Goal: Task Accomplishment & Management: Complete application form

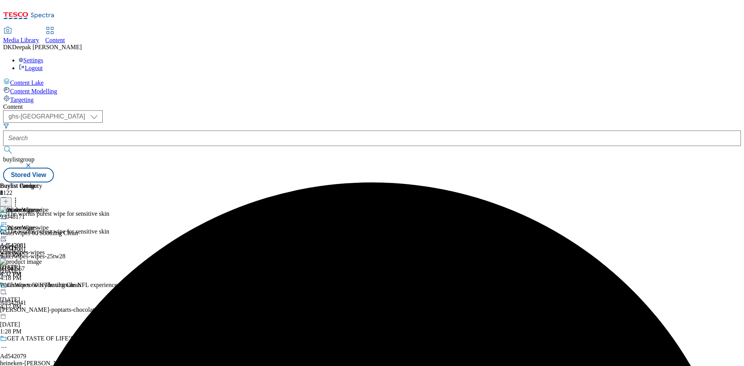
select select "ghs-uk"
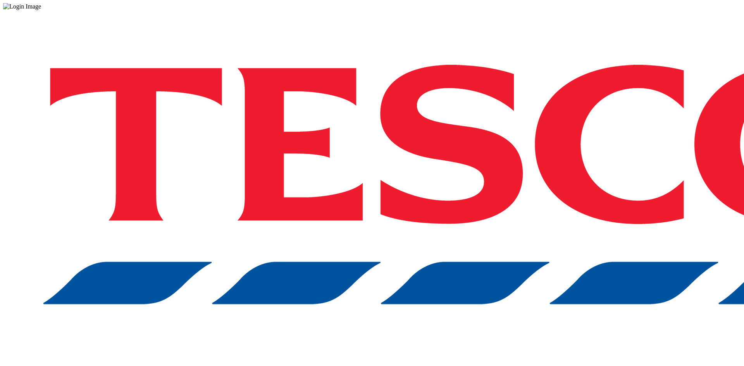
click at [548, 200] on div "Log in to the Spectra’s dashboard using [PERSON_NAME]’s credentials. If you don…" at bounding box center [371, 202] width 737 height 385
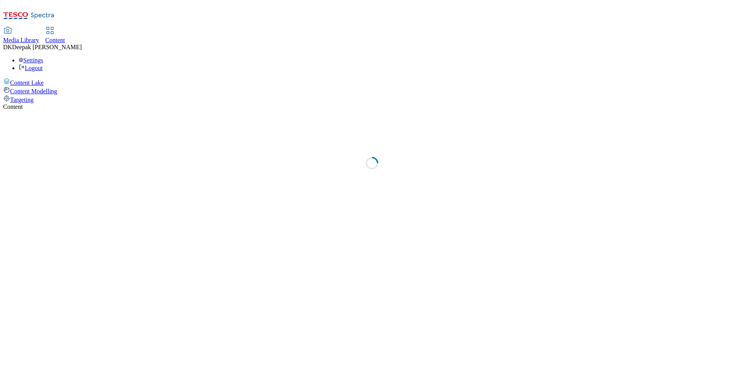
select select "ghs-uk"
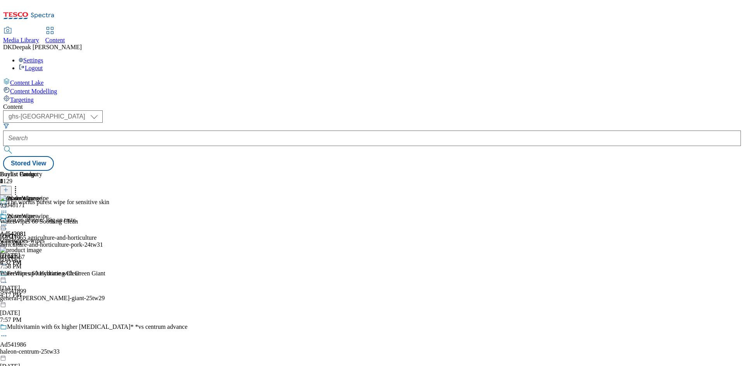
click at [8, 194] on line at bounding box center [6, 194] width 4 height 0
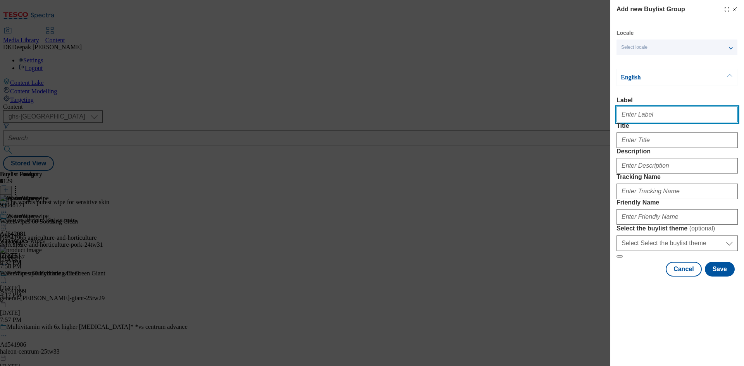
click at [648, 119] on input "Label" at bounding box center [676, 114] width 121 height 15
paste input "Ad541985"
type input "Ad541985"
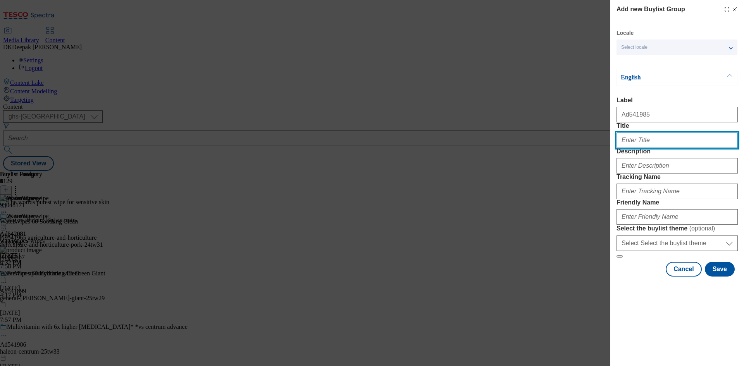
click at [635, 148] on input "Title" at bounding box center [676, 139] width 121 height 15
paste input "Otrivine helps unblock your nose in 2 minutes and lasts up to 10 hours"
type input "Otrivine helps unblock your nose in 2 minutes and lasts up to 10 hours"
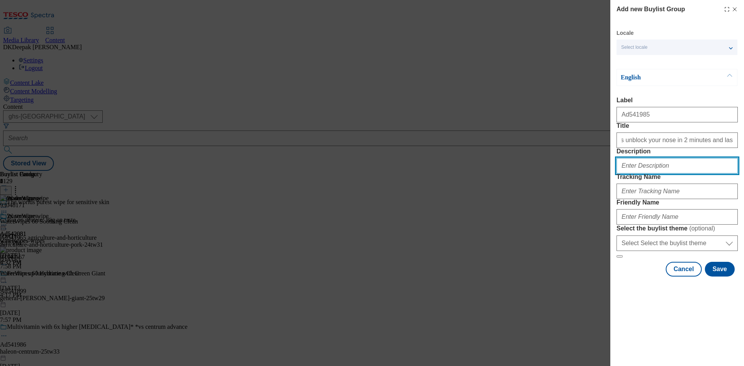
click at [647, 173] on input "Description" at bounding box center [676, 165] width 121 height 15
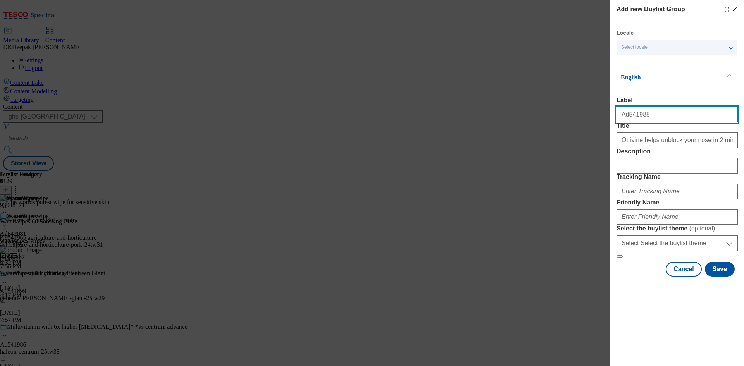
click at [630, 122] on input "Ad541985" at bounding box center [676, 114] width 121 height 15
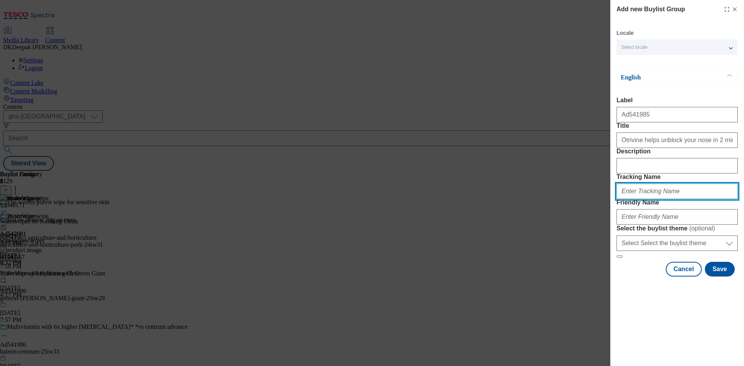
click at [646, 199] on input "Tracking Name" at bounding box center [676, 191] width 121 height 15
paste input "Ad541985"
type input "DH_AD541985"
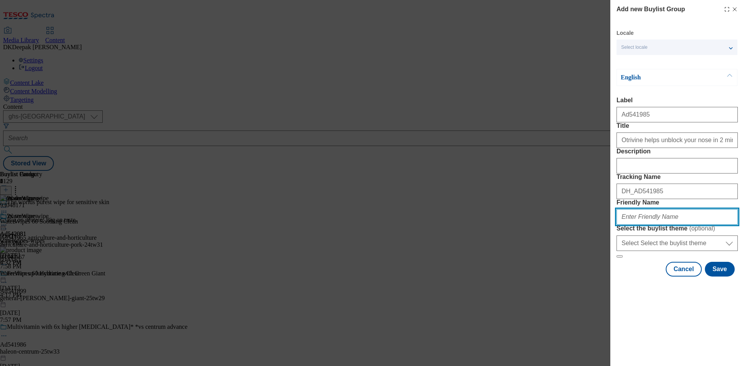
click at [646, 225] on input "Friendly Name" at bounding box center [676, 216] width 121 height 15
paste input "HaleonOtrivine"
click at [623, 225] on input "HaleonOtrivine" at bounding box center [676, 216] width 121 height 15
click at [637, 225] on input "haleon-ctrivine-" at bounding box center [676, 216] width 121 height 15
click at [665, 225] on input "haleon-otrivine" at bounding box center [676, 216] width 121 height 15
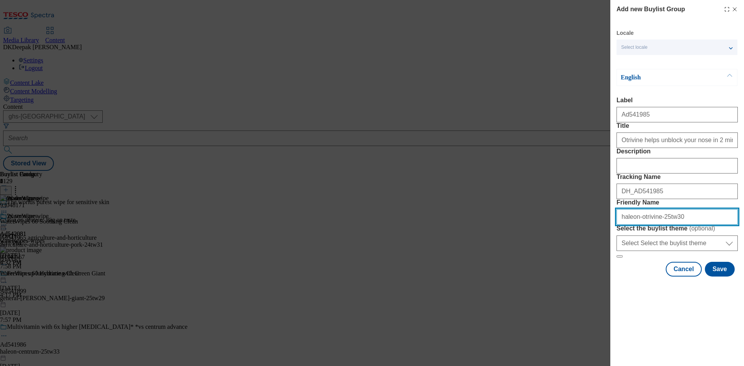
drag, startPoint x: 654, startPoint y: 275, endPoint x: 496, endPoint y: 321, distance: 164.5
click at [585, 275] on div "Add new Buylist Group Locale Select locale English Welsh English Label Ad541985…" at bounding box center [372, 183] width 744 height 366
type input "haleon-otrivine-25tw30"
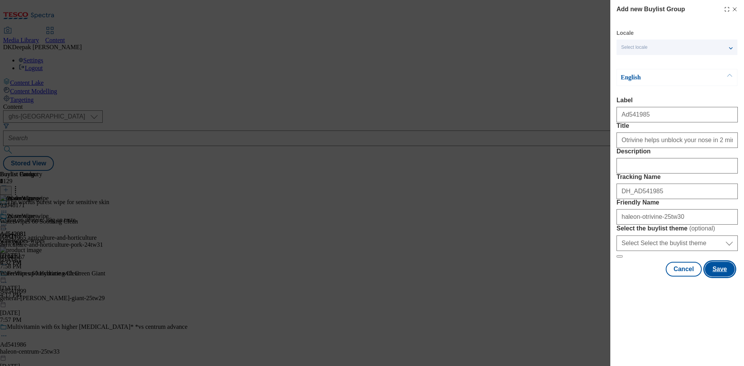
click at [722, 276] on button "Save" at bounding box center [719, 269] width 30 height 15
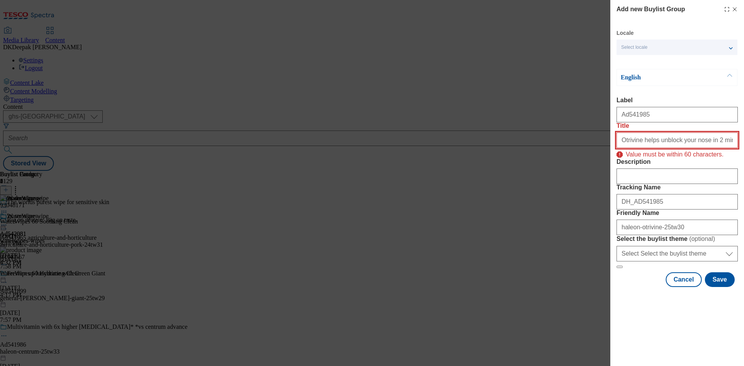
click at [714, 148] on input "Otrivine helps unblock your nose in 2 minutes and lasts up to 10 hours" at bounding box center [676, 139] width 121 height 15
drag, startPoint x: 677, startPoint y: 155, endPoint x: 743, endPoint y: 155, distance: 66.6
click at [743, 155] on div "Add new Buylist Group Locale Select locale English Welsh English Label Ad541985…" at bounding box center [677, 144] width 134 height 289
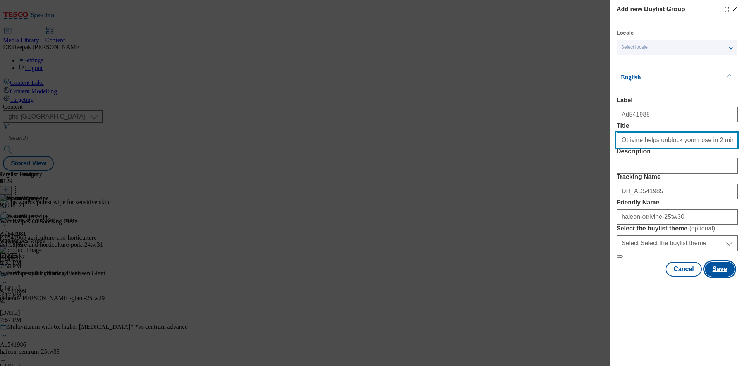
type input "Otrivine helps unblock your nose in 2 minutes"
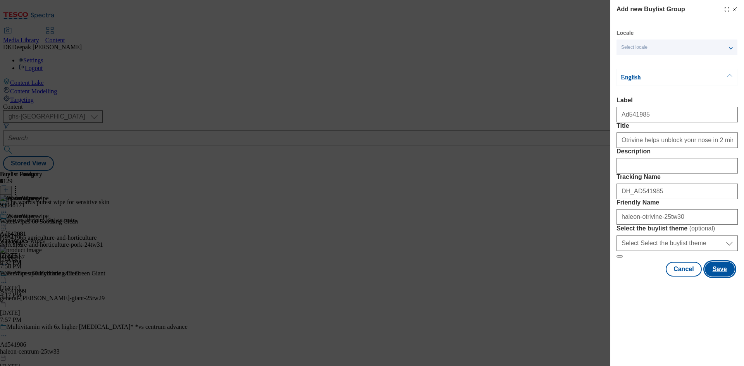
click at [726, 276] on button "Save" at bounding box center [719, 269] width 30 height 15
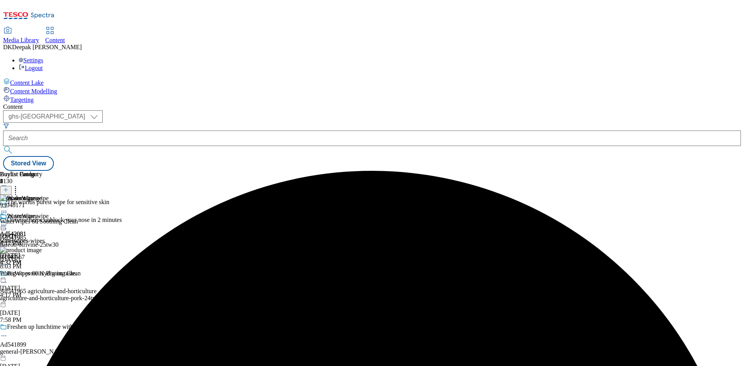
click at [187, 216] on div "Otrivine helps unblock your nose in 2 minutes Ad541985 haleon-otrivine-25tw30 S…" at bounding box center [93, 242] width 187 height 53
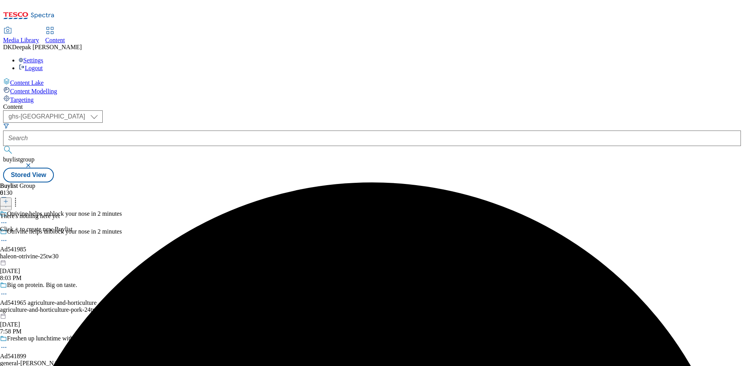
click at [12, 199] on div at bounding box center [6, 202] width 12 height 7
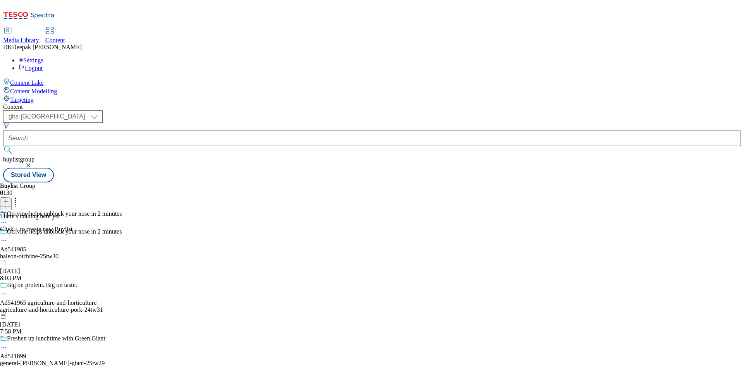
click at [9, 199] on icon at bounding box center [5, 201] width 5 height 5
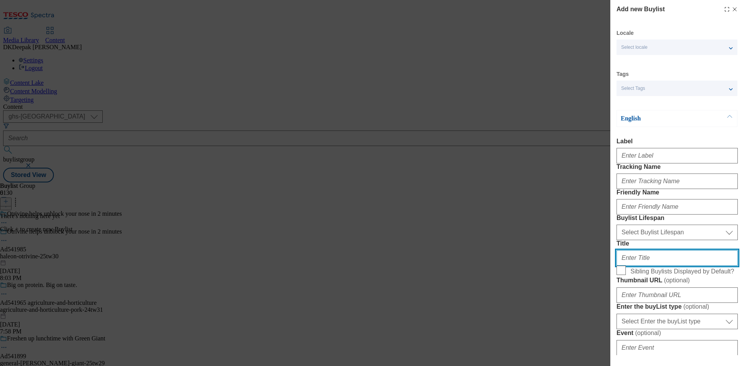
click at [642, 266] on input "Title" at bounding box center [676, 257] width 121 height 15
paste input "and lasts up to 10 hours"
type input "and lasts up to 10 hours"
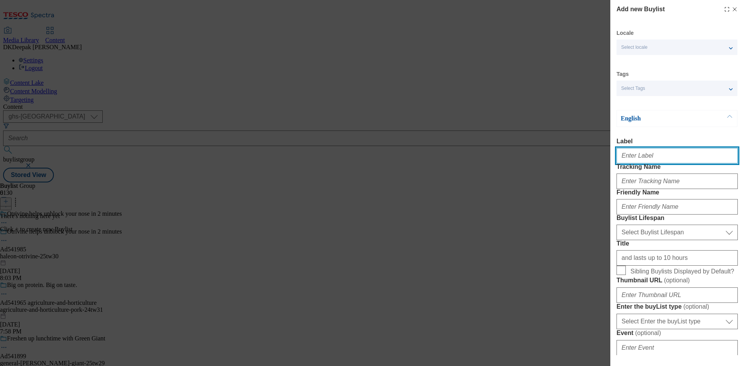
click at [656, 160] on input "Label" at bounding box center [676, 155] width 121 height 15
paste input "Ad541985"
type input "Ad541985"
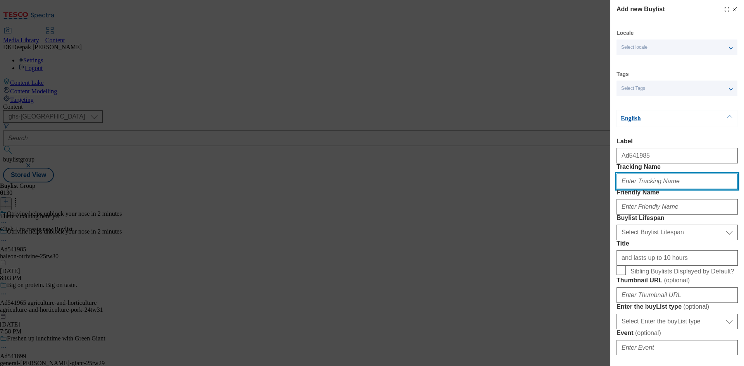
click at [650, 189] on input "Tracking Name" at bounding box center [676, 180] width 121 height 15
paste input "Ad541985"
type input "DH_AD541985"
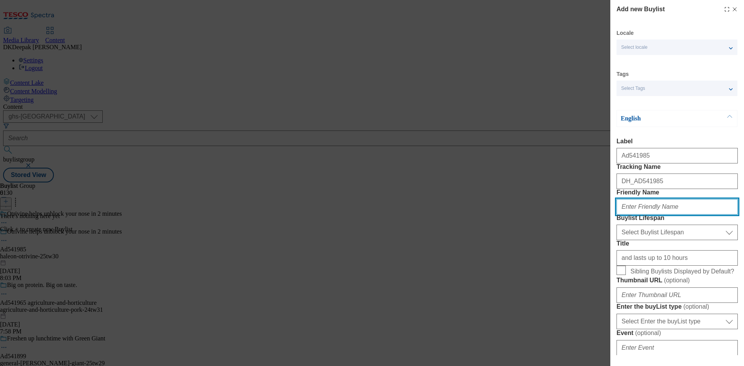
drag, startPoint x: 663, startPoint y: 234, endPoint x: 659, endPoint y: 258, distance: 24.5
click at [663, 215] on input "Friendly Name" at bounding box center [676, 206] width 121 height 15
paste input "haleon-otrivine"
type input "haleon-otrivine"
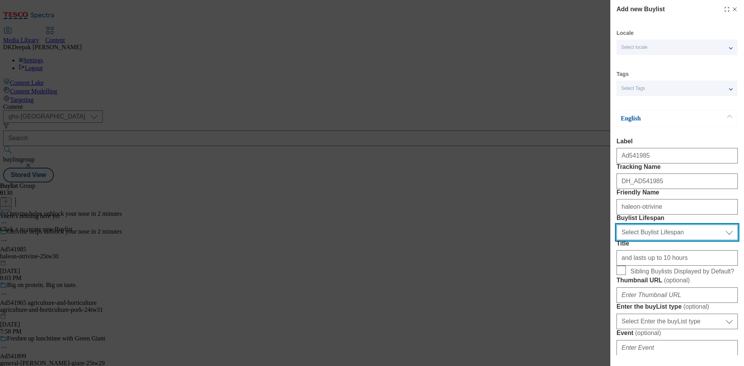
click at [651, 240] on select "Select Buylist Lifespan evergreen seasonal tactical" at bounding box center [676, 232] width 121 height 15
select select "tactical"
click at [616, 240] on select "Select Buylist Lifespan evergreen seasonal tactical" at bounding box center [676, 232] width 121 height 15
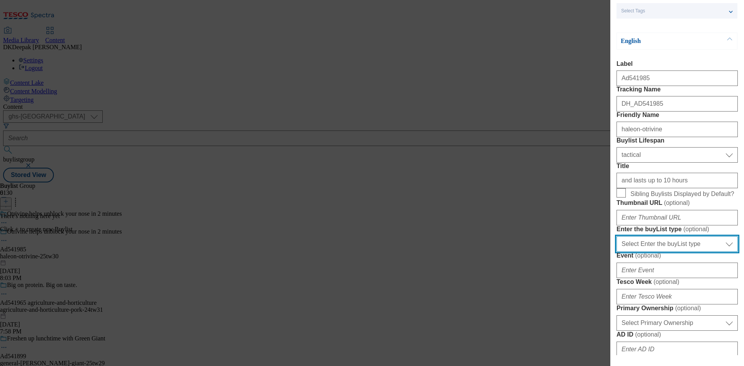
click at [658, 252] on select "Select Enter the buyList type event supplier funded long term >4 weeks supplier…" at bounding box center [676, 243] width 121 height 15
select select "supplier funded short term 1-3 weeks"
click at [616, 252] on select "Select Enter the buyList type event supplier funded long term >4 weeks supplier…" at bounding box center [676, 243] width 121 height 15
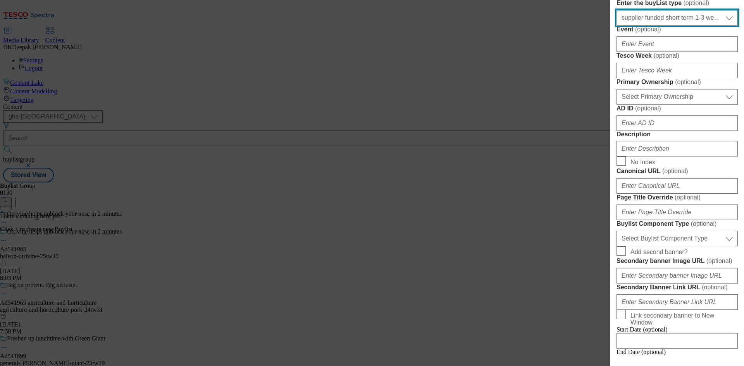
scroll to position [310, 0]
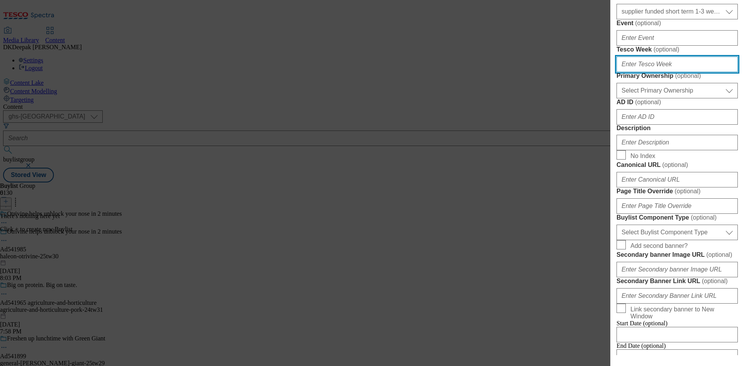
click at [649, 72] on input "Tesco Week ( optional )" at bounding box center [676, 64] width 121 height 15
type input "30"
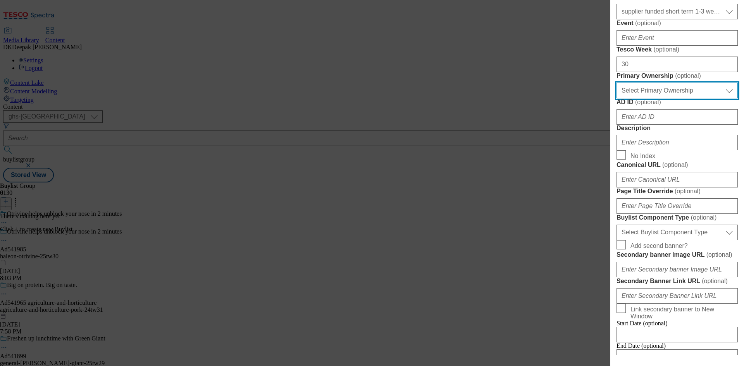
click at [667, 98] on select "Select Primary Ownership tesco dunnhumby" at bounding box center [676, 90] width 121 height 15
select select "dunnhumby"
click at [616, 98] on select "Select Primary Ownership tesco dunnhumby" at bounding box center [676, 90] width 121 height 15
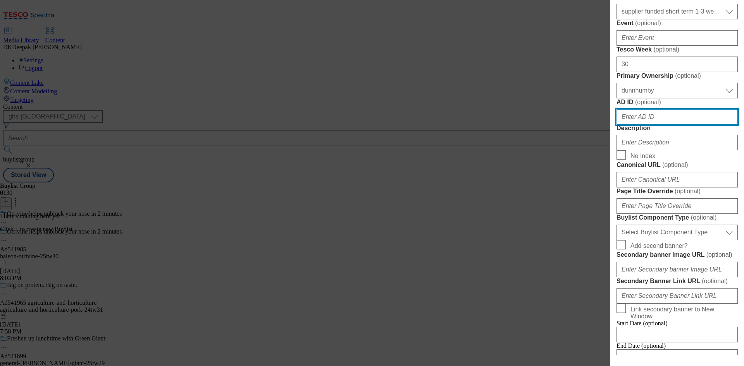
click at [666, 125] on input "AD ID ( optional )" at bounding box center [676, 116] width 121 height 15
paste input "Ad541985"
drag, startPoint x: 625, startPoint y: 256, endPoint x: 595, endPoint y: 257, distance: 30.2
click at [595, 257] on div "Add new Buylist Locale Select locale English Welsh Tags Select Tags fnf marketp…" at bounding box center [372, 183] width 744 height 366
type input "541985"
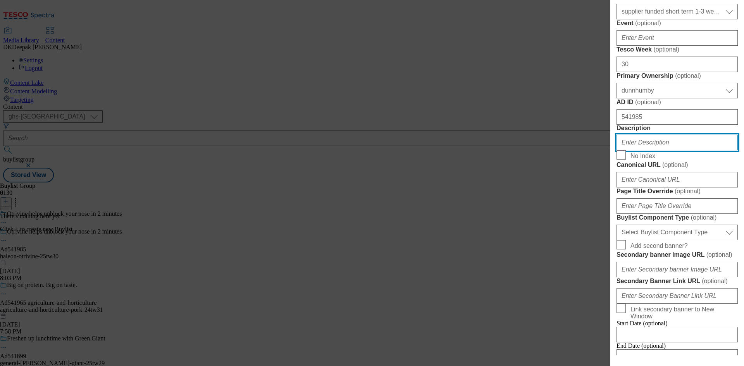
click at [661, 150] on input "Description" at bounding box center [676, 142] width 121 height 15
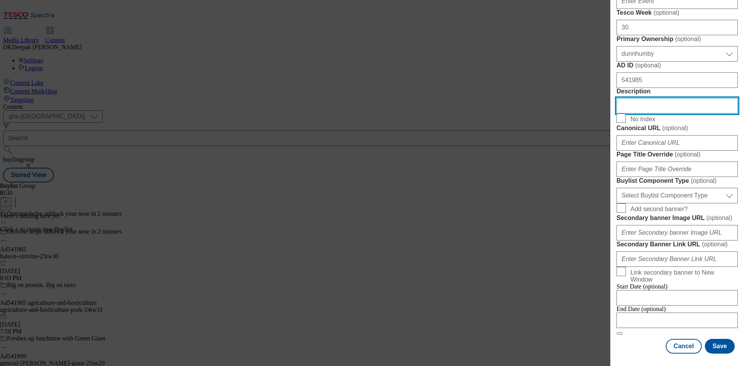
scroll to position [465, 0]
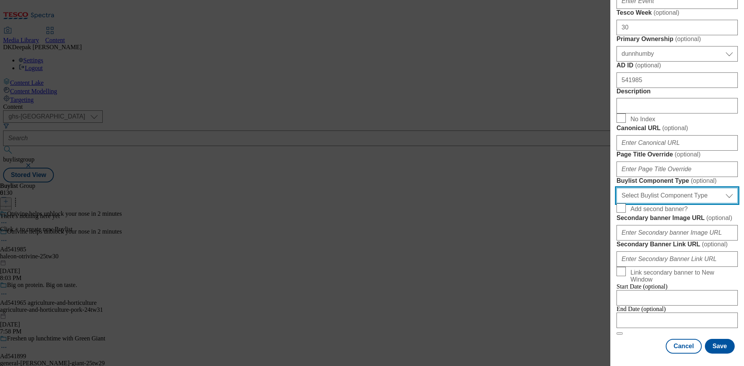
click at [648, 203] on select "Select Buylist Component Type Banner Competition Header Meal" at bounding box center [676, 195] width 121 height 15
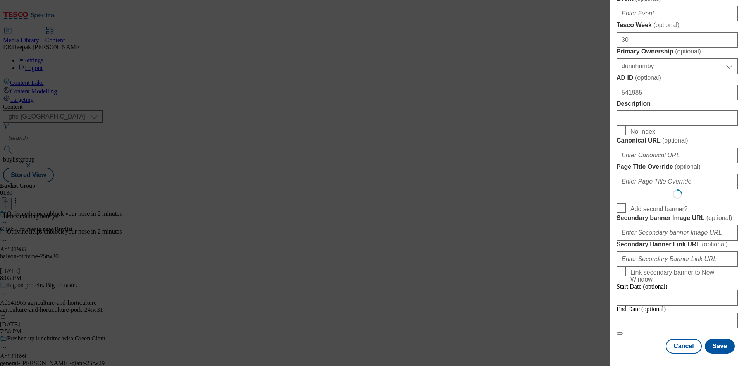
select select "Banner"
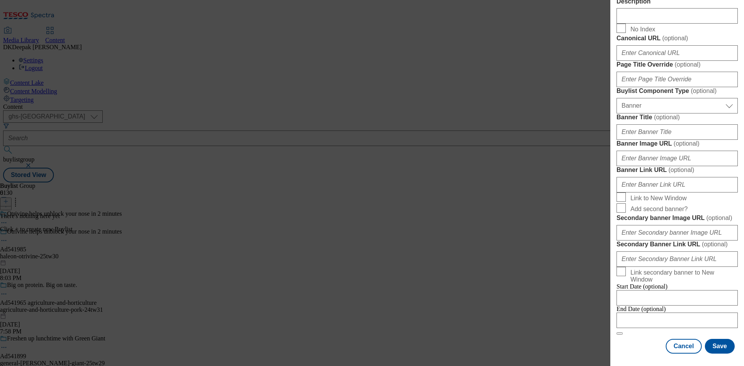
scroll to position [768, 0]
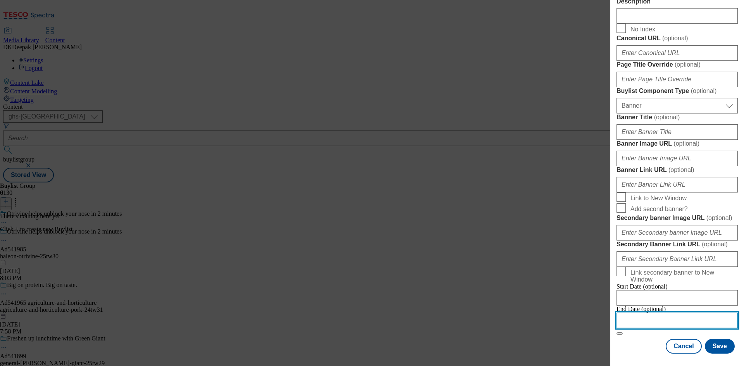
click at [653, 313] on input "Modal" at bounding box center [676, 320] width 121 height 15
select select "2025"
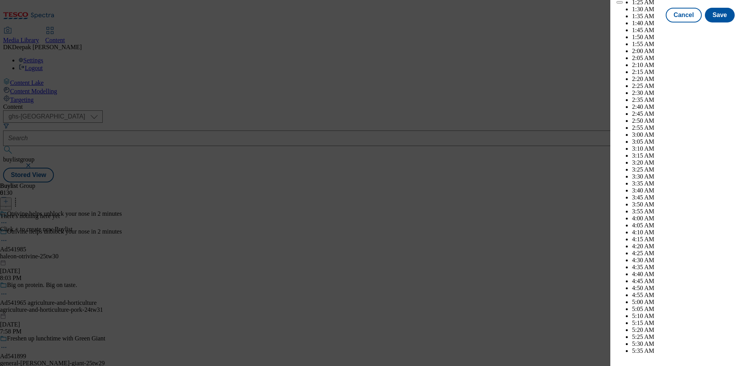
scroll to position [3435, 0]
select select "December"
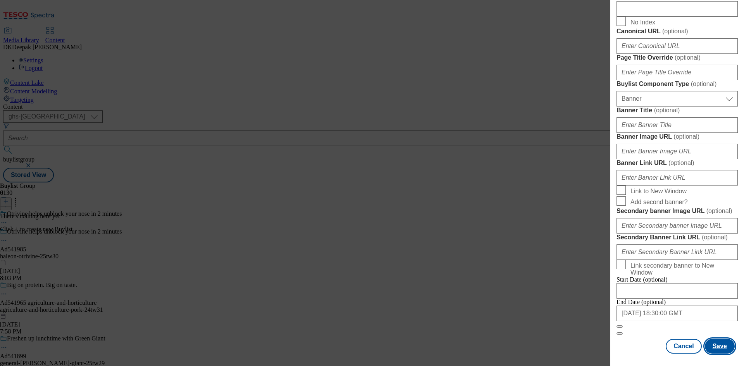
click at [716, 345] on button "Save" at bounding box center [719, 346] width 30 height 15
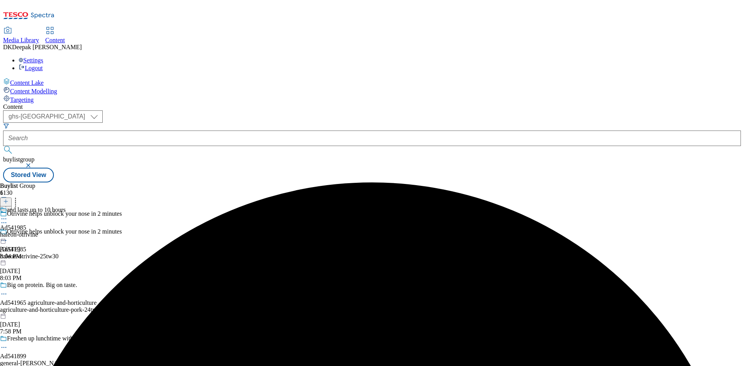
click at [66, 231] on div "haleon-otrivine" at bounding box center [33, 234] width 66 height 7
click at [9, 199] on icon at bounding box center [5, 201] width 5 height 5
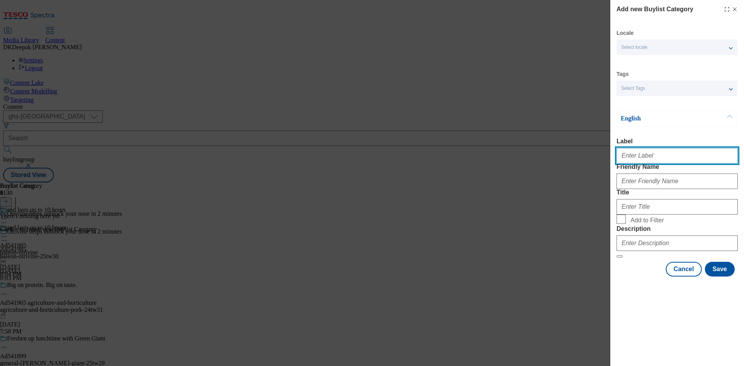
click at [655, 153] on input "Label" at bounding box center [676, 155] width 121 height 15
paste input "Ad541985"
type input "Ad541985"
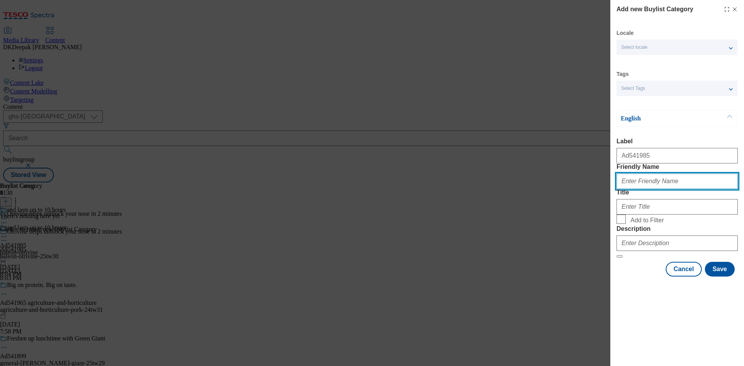
click at [670, 189] on input "Friendly Name" at bounding box center [676, 180] width 121 height 15
paste input "haleon-otrivine"
type input "haleon-otrivine"
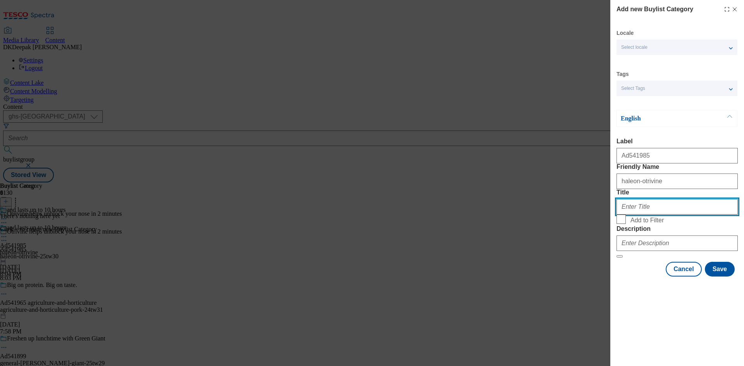
click at [641, 215] on input "Title" at bounding box center [676, 206] width 121 height 15
paste input "haleon-otrivine"
drag, startPoint x: 660, startPoint y: 236, endPoint x: 635, endPoint y: 237, distance: 25.2
click at [635, 215] on input "haleon-otrivine" at bounding box center [676, 206] width 121 height 15
type input "Haleon"
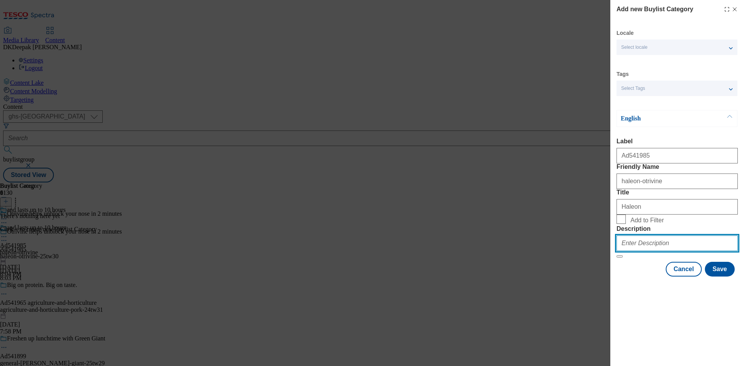
click at [654, 251] on input "Description" at bounding box center [676, 242] width 121 height 15
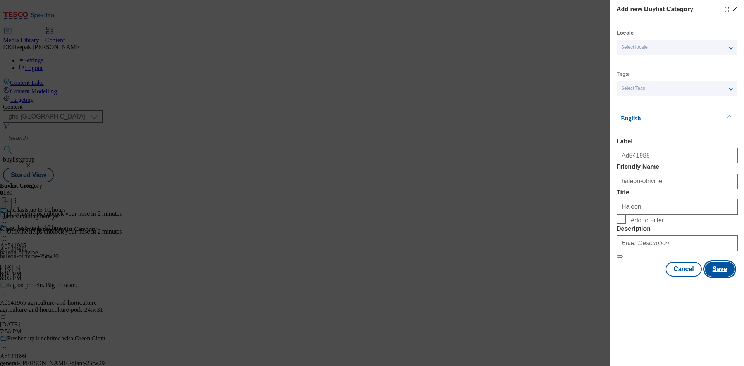
click at [723, 276] on button "Save" at bounding box center [719, 269] width 30 height 15
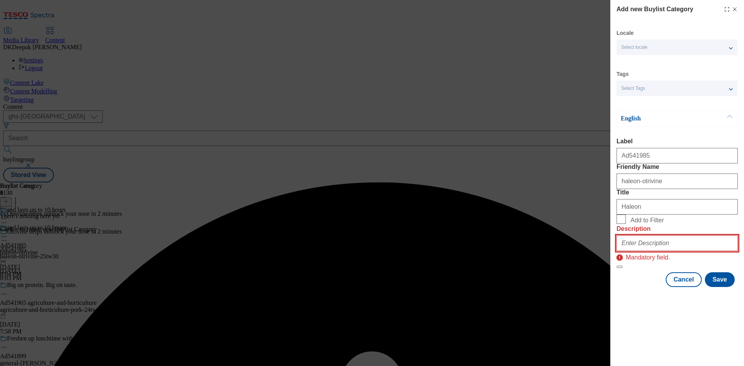
click at [652, 251] on input "Description" at bounding box center [676, 242] width 121 height 15
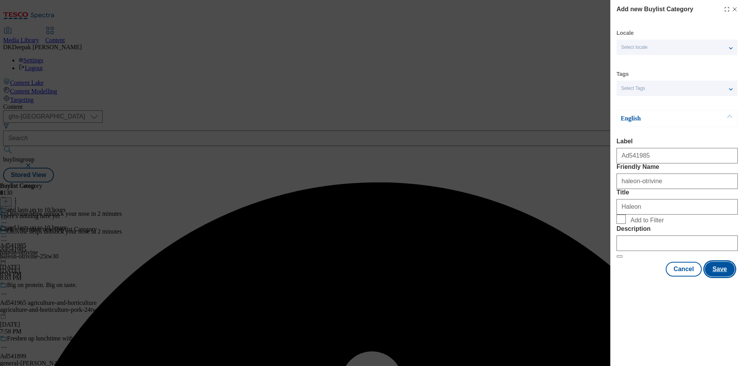
click at [711, 276] on button "Save" at bounding box center [719, 269] width 30 height 15
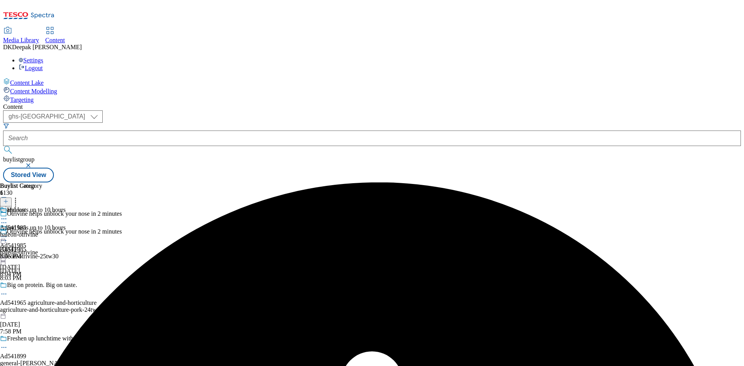
click at [42, 231] on div "haleon-otrivine" at bounding box center [21, 234] width 42 height 7
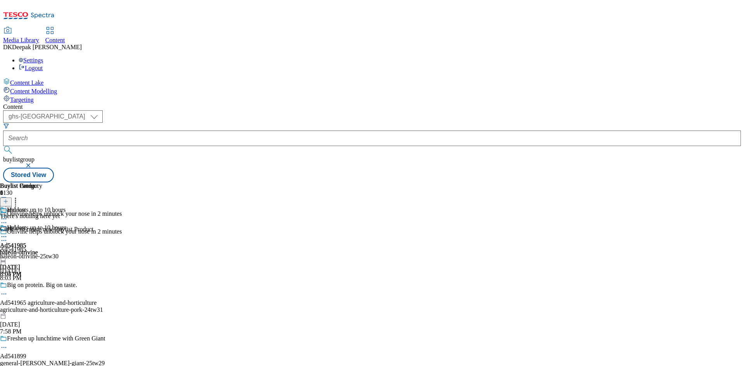
click at [8, 201] on line at bounding box center [6, 201] width 4 height 0
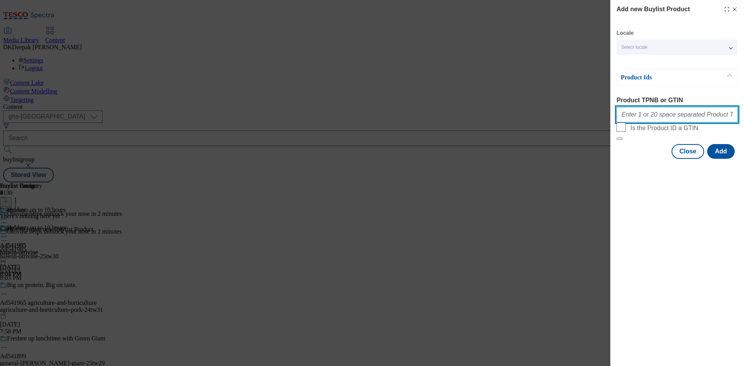
click at [651, 112] on input "Product TPNB or GTIN" at bounding box center [676, 114] width 121 height 15
paste input "92808610 92978085 66684425 92978897 92970583, 92808610 92978085 66684425 929788…"
type input "92808610 92978085 66684425 92978897 92970583, 92808610 92978085 66684425 929788…"
click at [723, 159] on button "Add" at bounding box center [720, 151] width 27 height 15
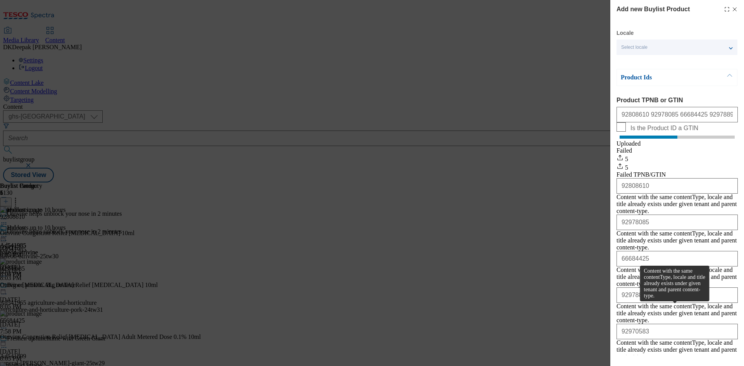
scroll to position [12, 0]
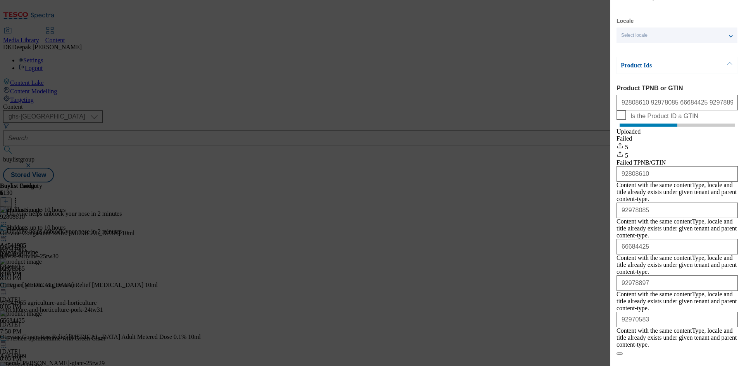
click at [688, 359] on button "Close" at bounding box center [687, 366] width 33 height 15
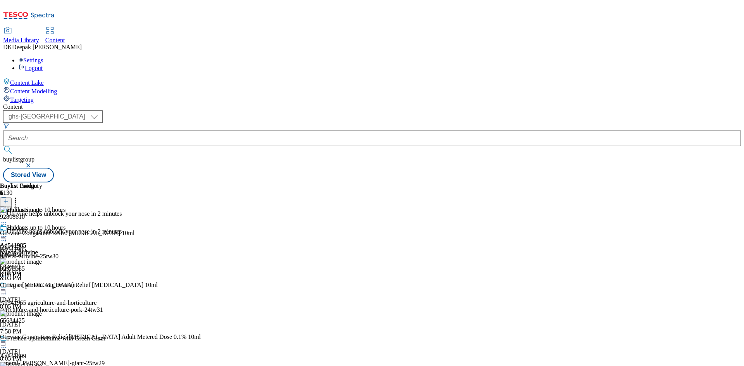
scroll to position [0, 0]
click at [8, 233] on icon at bounding box center [4, 237] width 8 height 8
click at [36, 248] on button "Edit" at bounding box center [25, 252] width 21 height 9
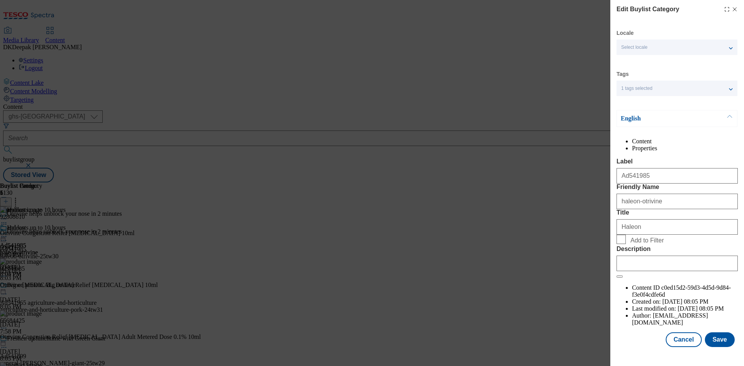
scroll to position [15, 0]
click at [677, 343] on button "Cancel" at bounding box center [683, 339] width 36 height 15
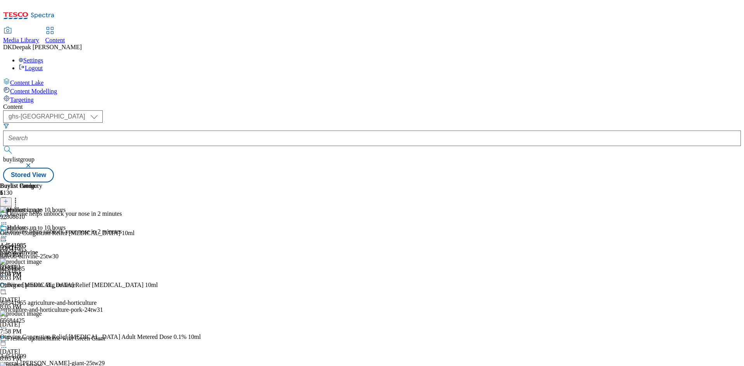
click at [7, 236] on circle at bounding box center [5, 236] width 1 height 1
click at [36, 248] on button "Edit" at bounding box center [25, 252] width 21 height 9
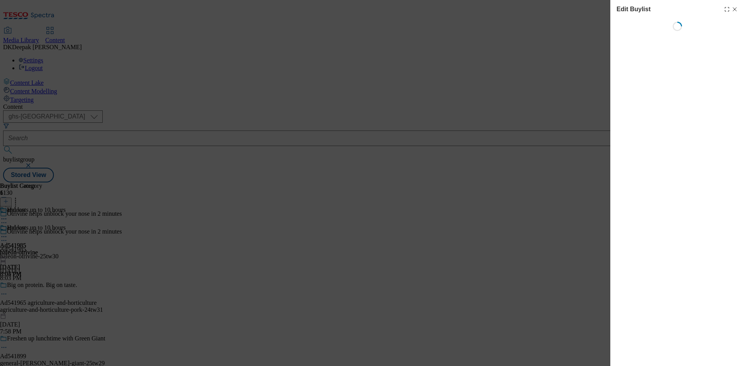
select select "tactical"
select select "supplier funded short term 1-3 weeks"
select select "dunnhumby"
select select "Banner"
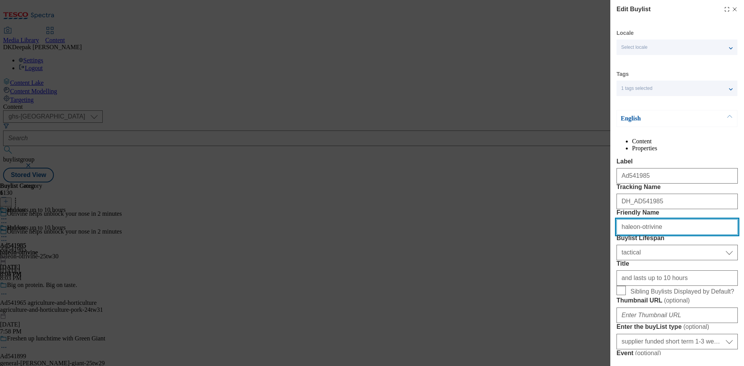
drag, startPoint x: 659, startPoint y: 271, endPoint x: 635, endPoint y: 272, distance: 23.6
click at [635, 235] on input "haleon-otrivine" at bounding box center [676, 226] width 121 height 15
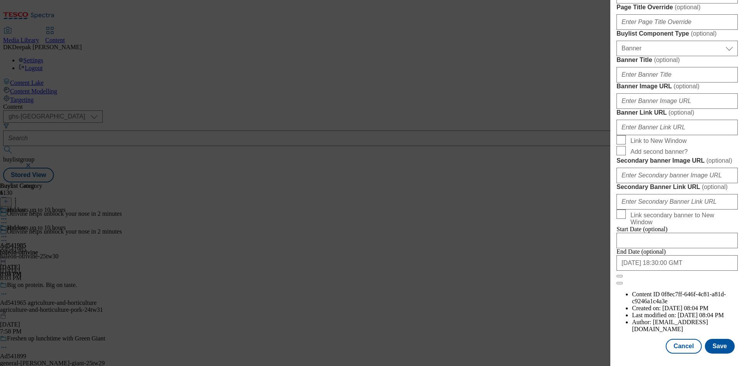
scroll to position [802, 0]
type input "haleon"
click at [720, 344] on button "Save" at bounding box center [719, 346] width 30 height 15
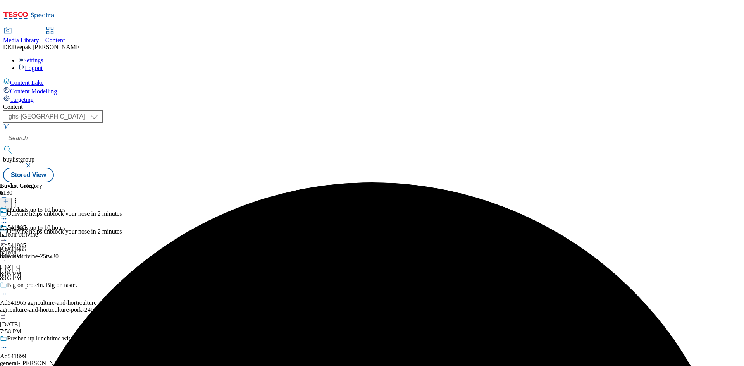
click at [42, 231] on div "haleon-otrivine" at bounding box center [21, 234] width 42 height 7
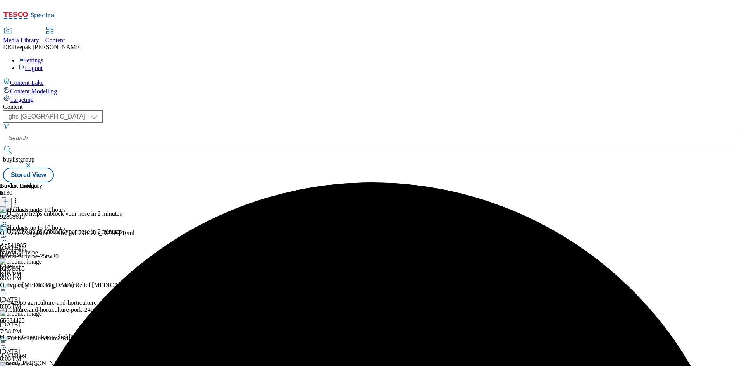
click at [8, 233] on icon at bounding box center [4, 237] width 8 height 8
click at [42, 286] on span "Preview" at bounding box center [33, 289] width 18 height 6
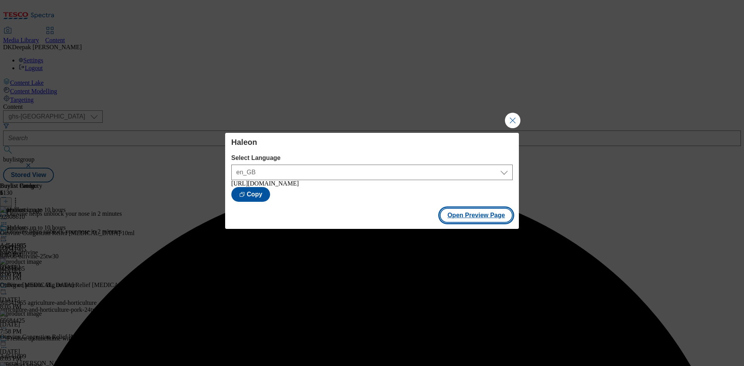
click at [479, 220] on button "Open Preview Page" at bounding box center [476, 215] width 73 height 15
click at [510, 122] on button "Close Modal" at bounding box center [512, 120] width 15 height 15
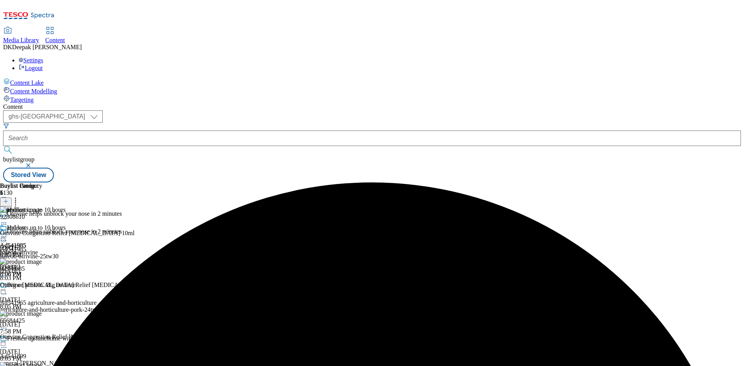
click at [8, 233] on icon at bounding box center [4, 237] width 8 height 8
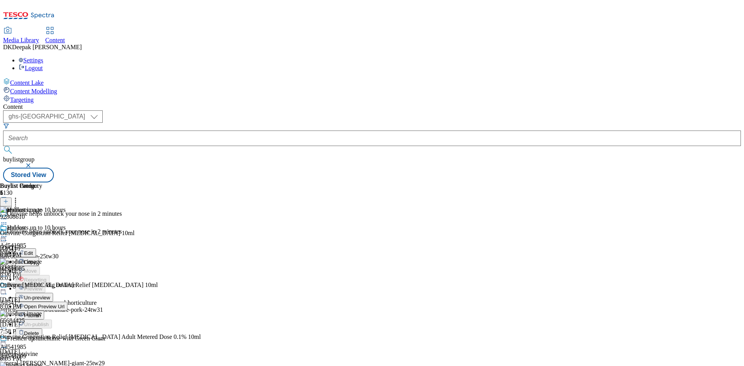
click at [41, 313] on span "Publish" at bounding box center [32, 316] width 17 height 6
